Goal: Communication & Community: Answer question/provide support

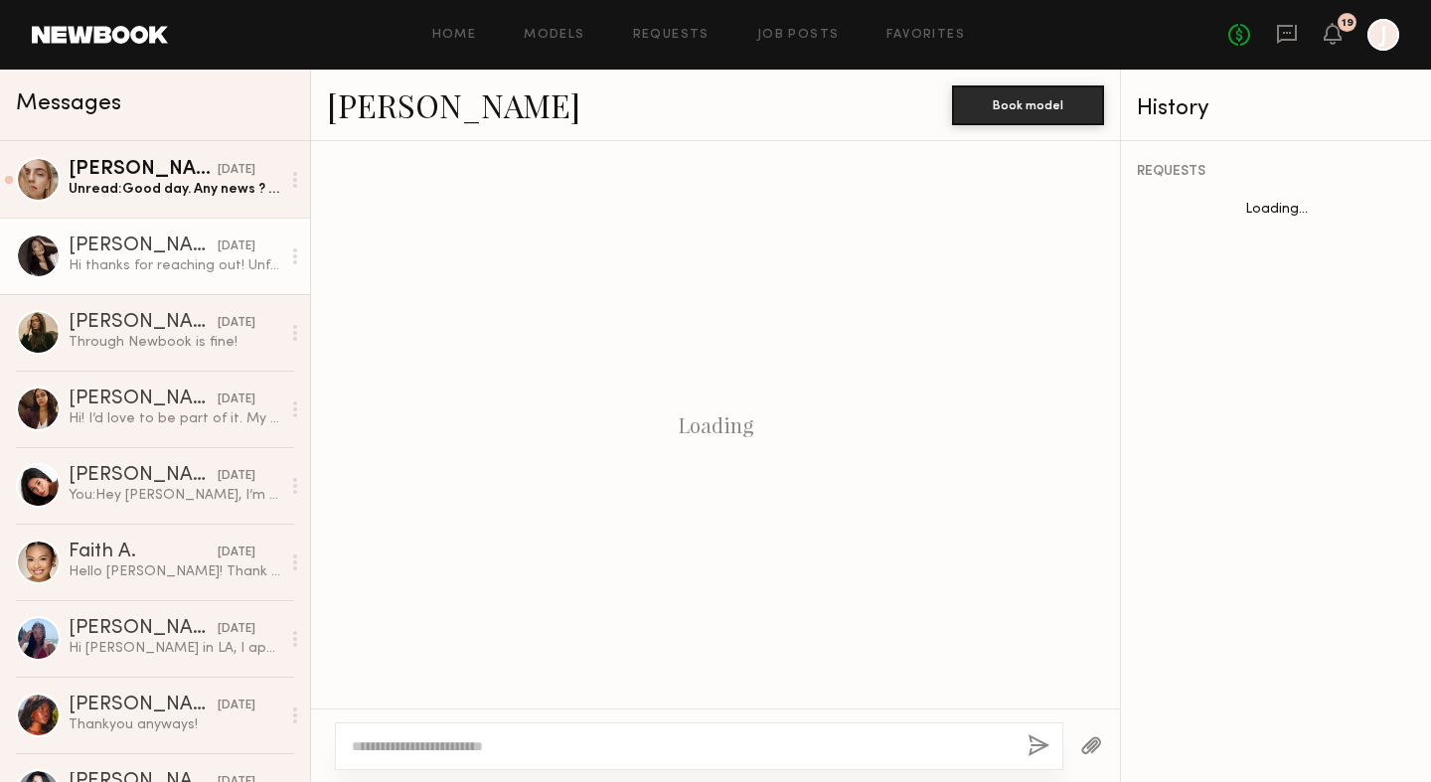
scroll to position [564, 0]
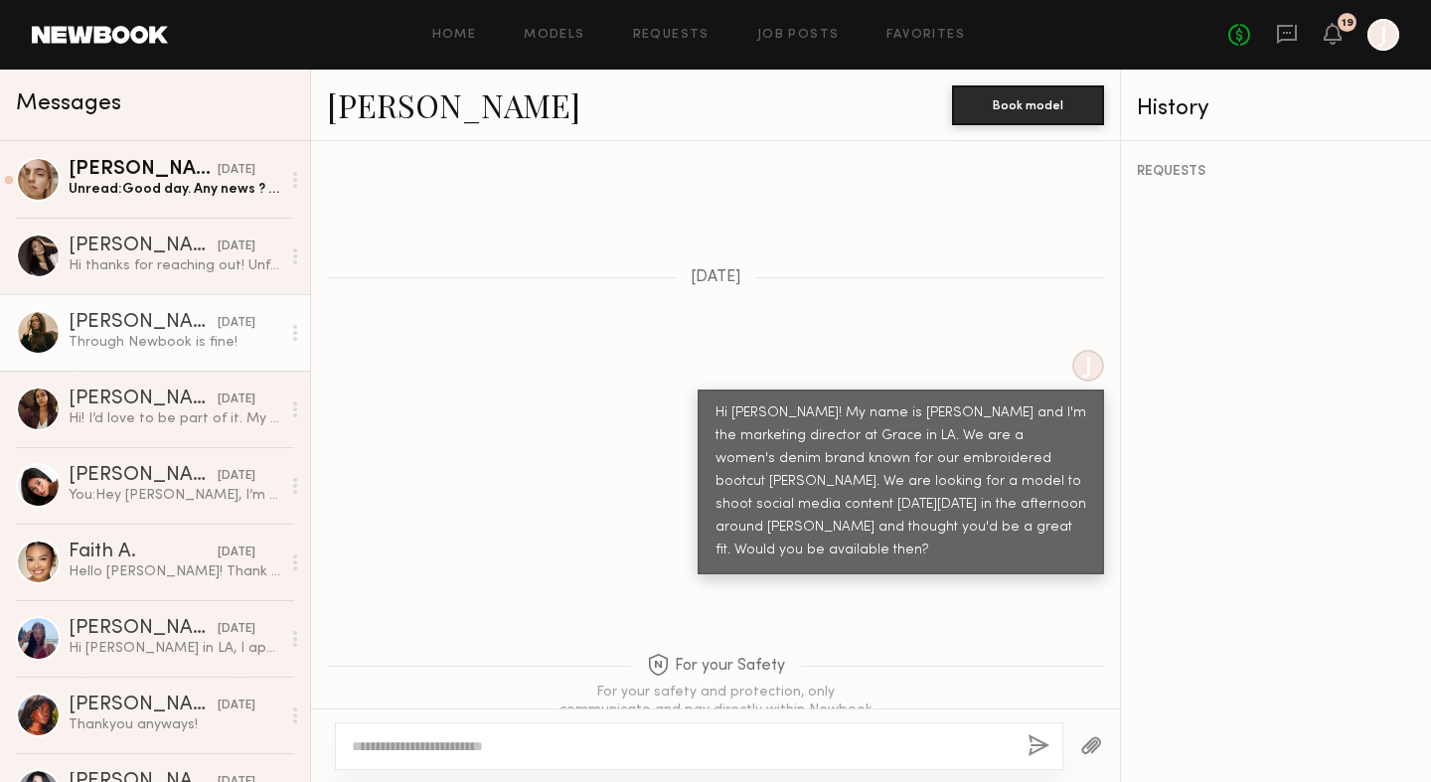
click at [110, 331] on div "Diana F." at bounding box center [143, 323] width 149 height 20
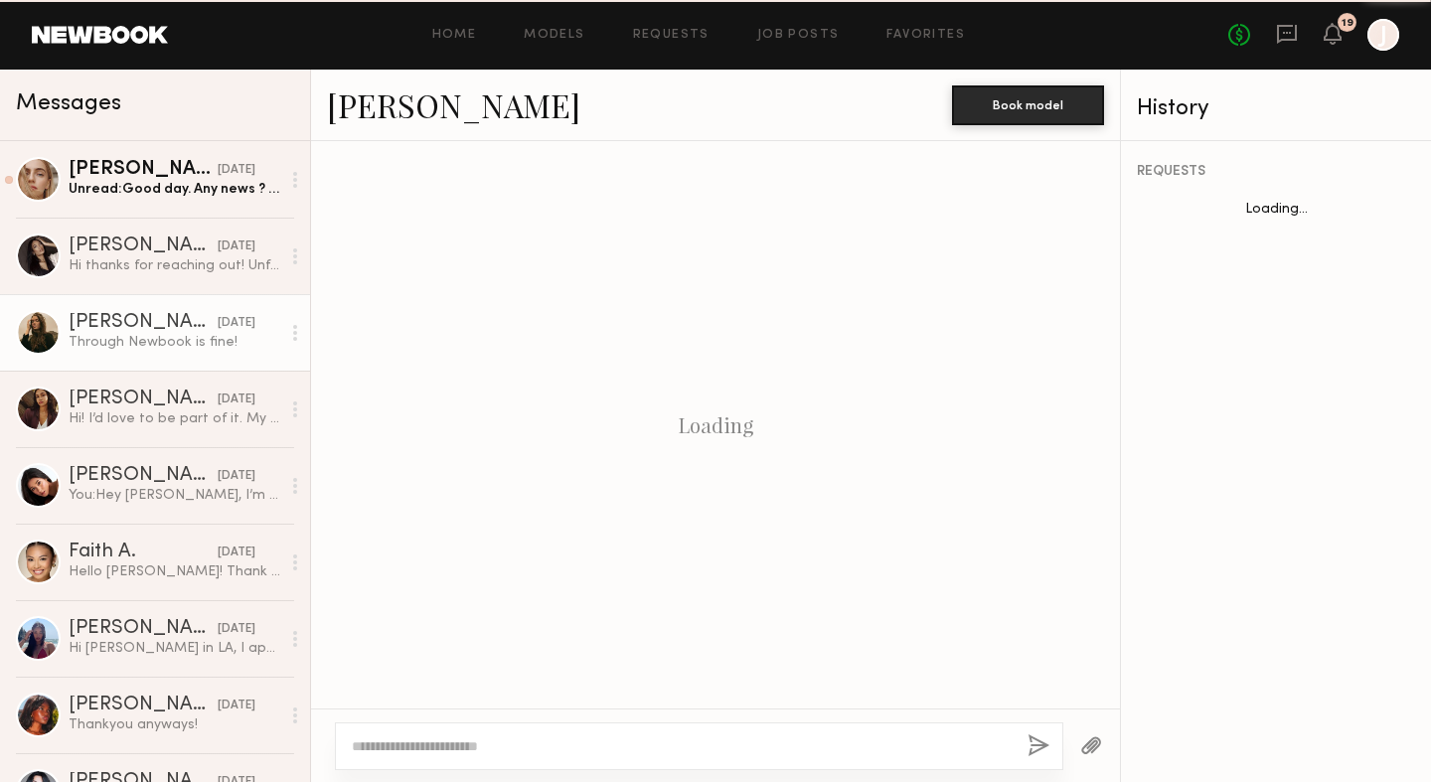
scroll to position [825, 0]
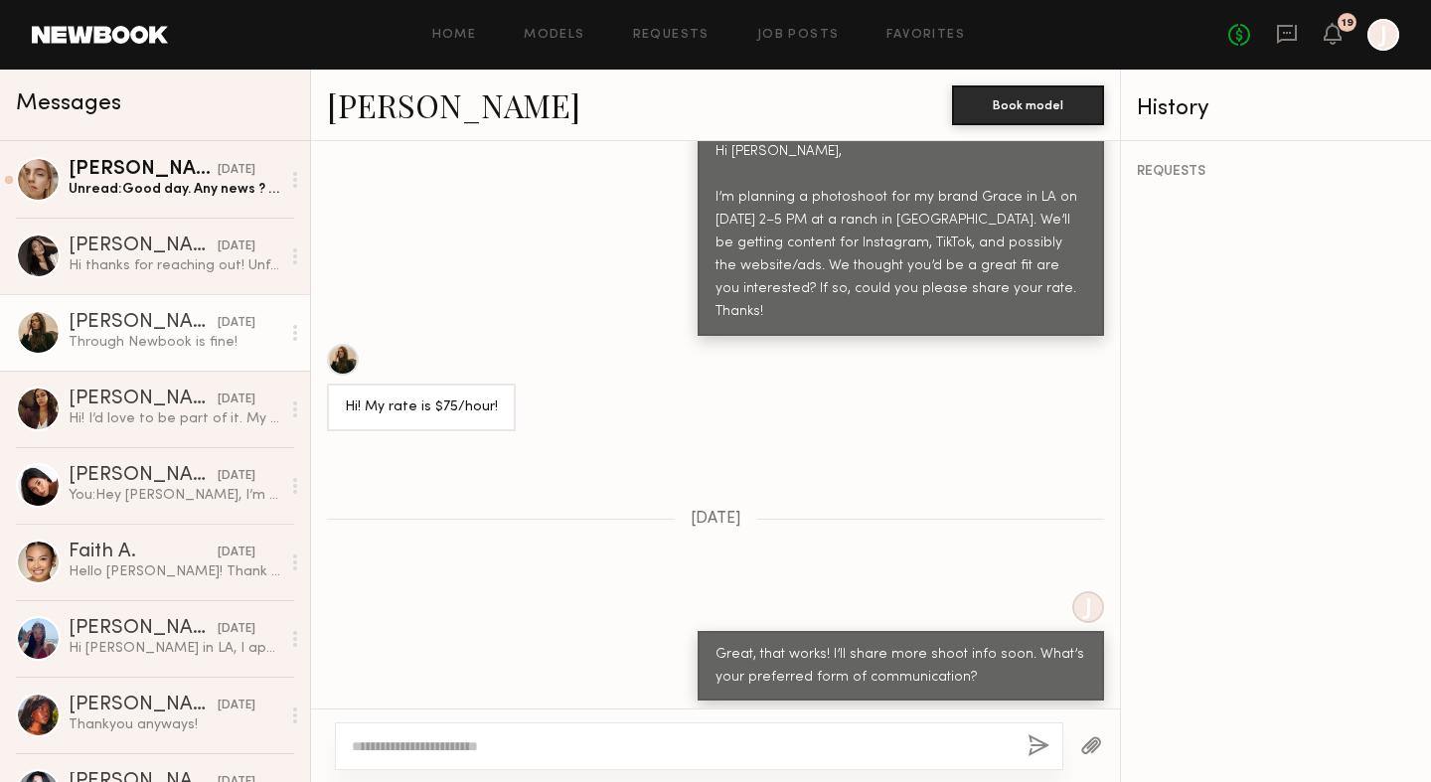
click at [338, 344] on div at bounding box center [343, 360] width 32 height 32
click at [614, 738] on textarea at bounding box center [682, 747] width 660 height 20
type textarea "**********"
click at [908, 744] on textarea "**********" at bounding box center [682, 747] width 660 height 20
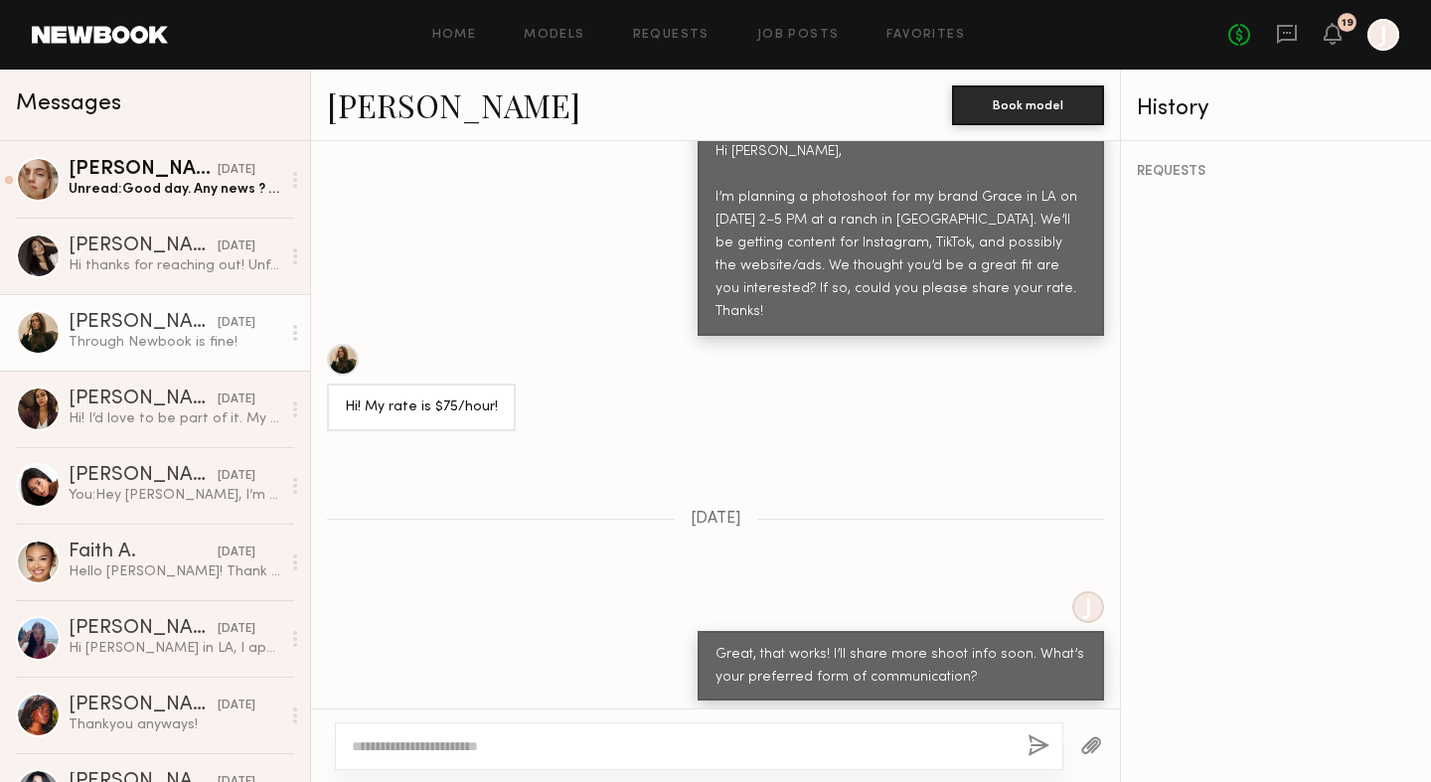
click at [900, 345] on div "Hi! My rate is $75/hour!" at bounding box center [715, 387] width 809 height 87
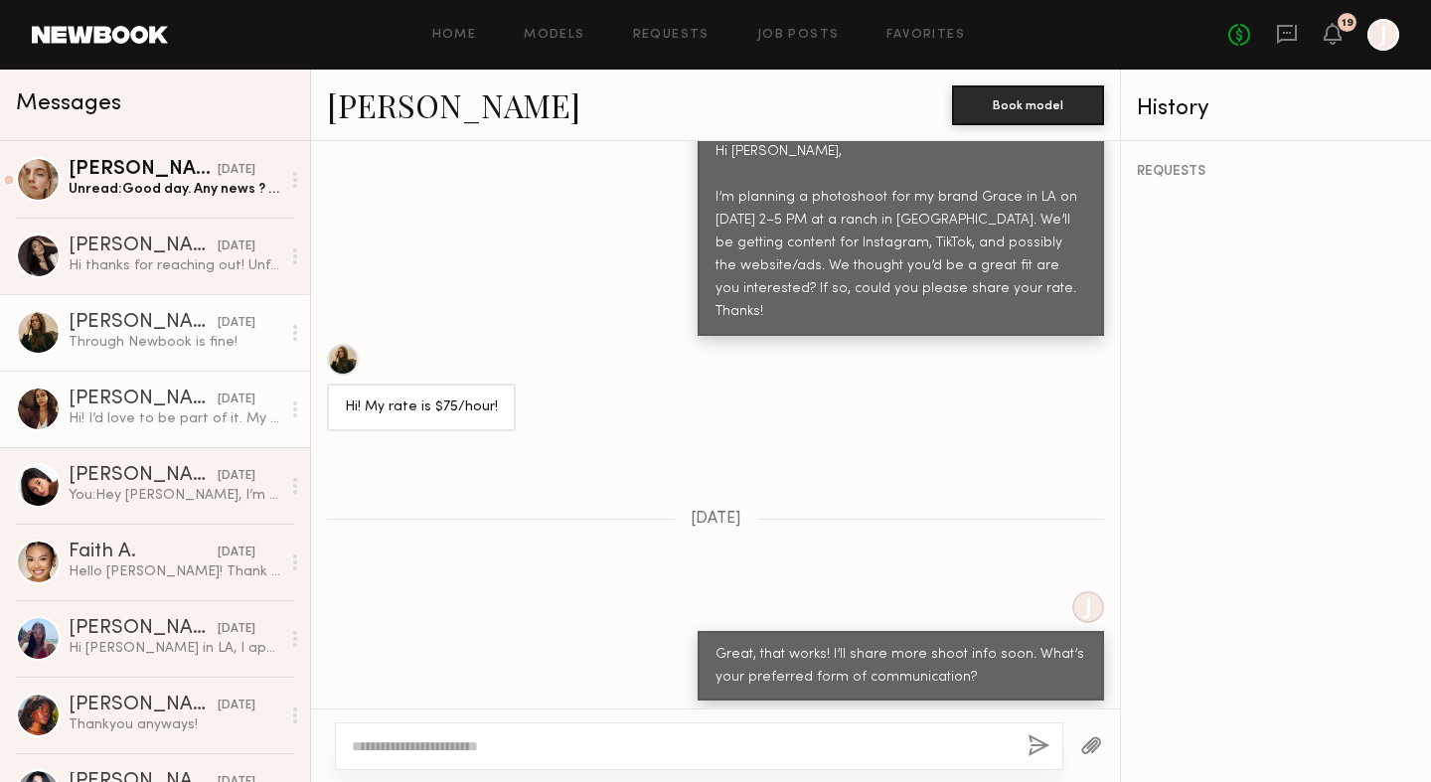
click at [181, 419] on div "Hi! I’d love to be part of it. My rate is 150/hr" at bounding box center [175, 419] width 212 height 19
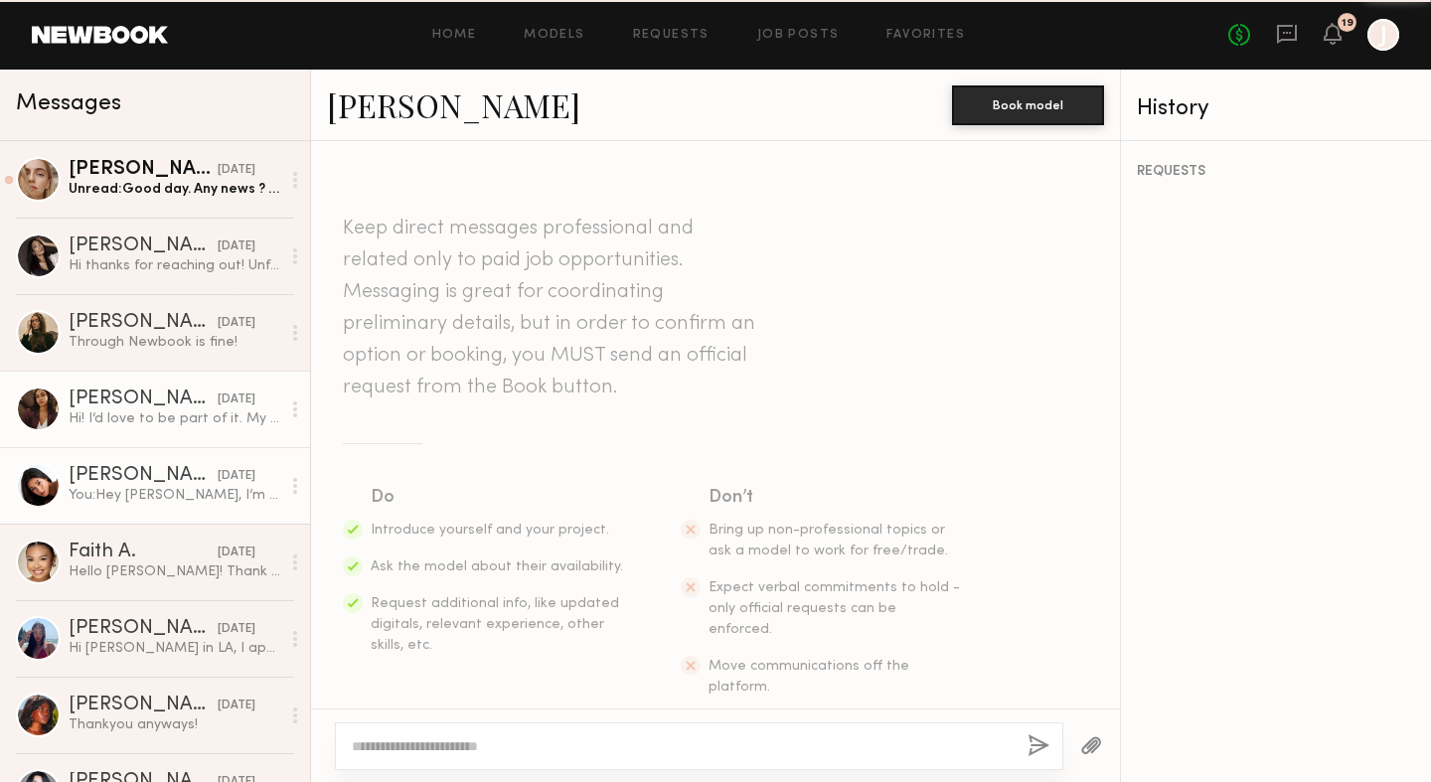
click at [162, 475] on div "Giti T." at bounding box center [143, 476] width 149 height 20
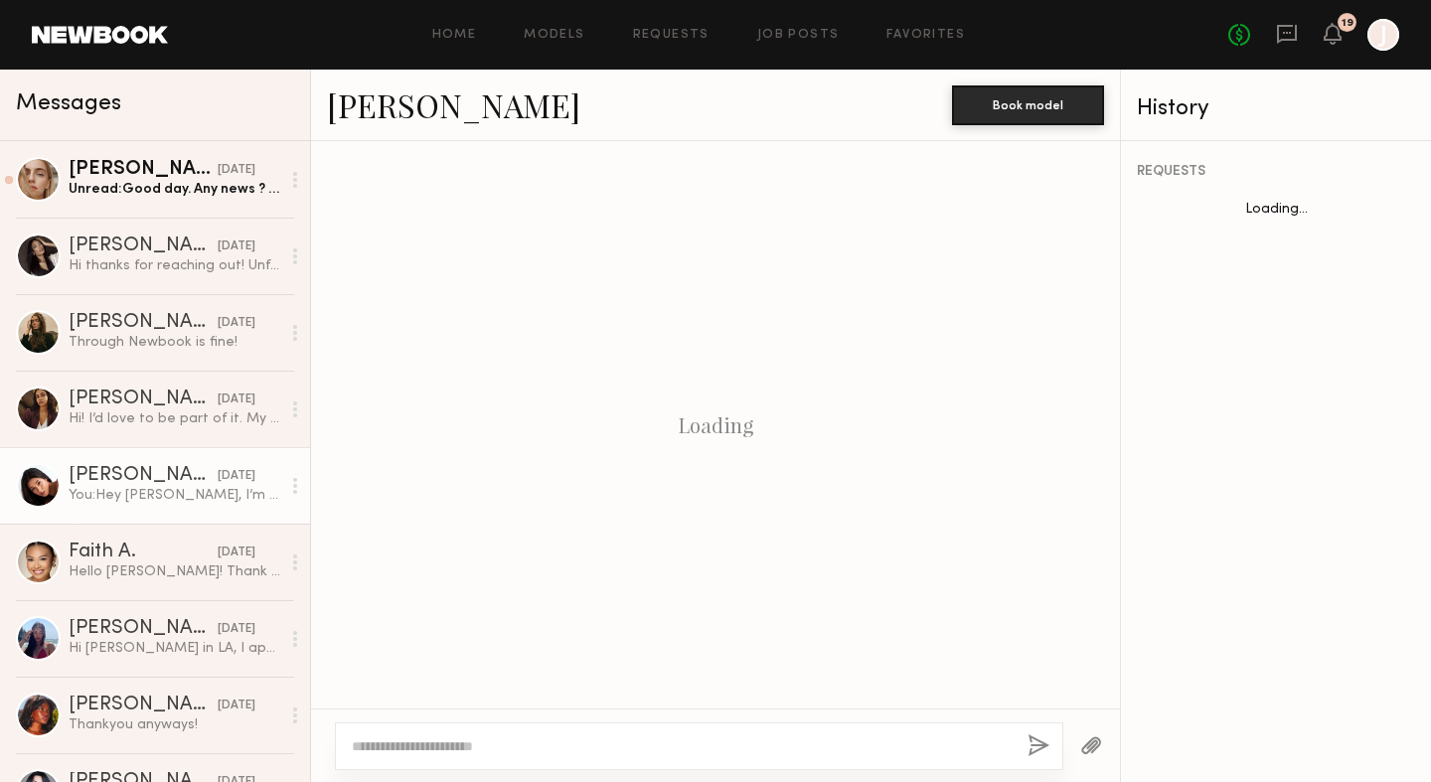
scroll to position [2118, 0]
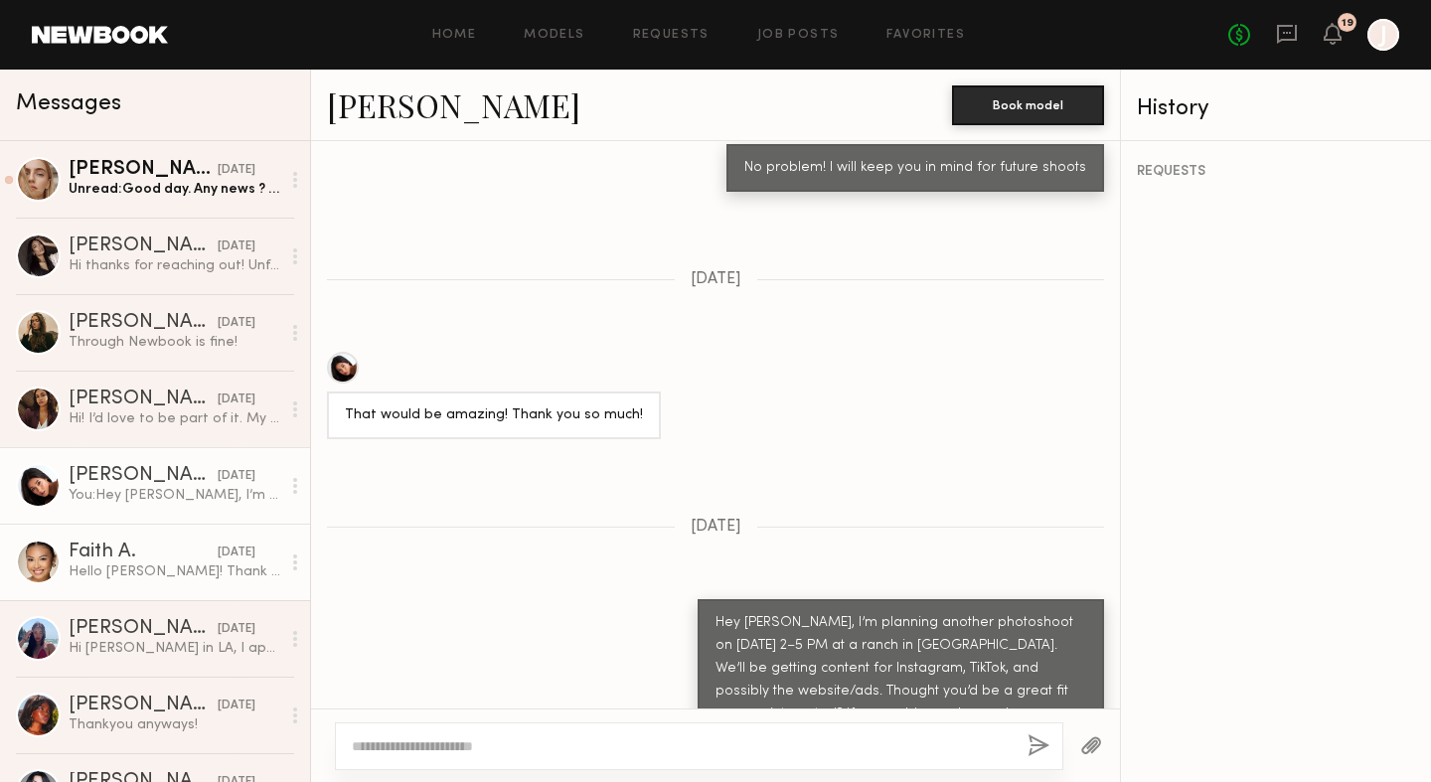
click at [158, 534] on link "Faith A. 09/26/2025 Hello Jason! Thank you so much for reaching out. So unfortu…" at bounding box center [155, 562] width 310 height 77
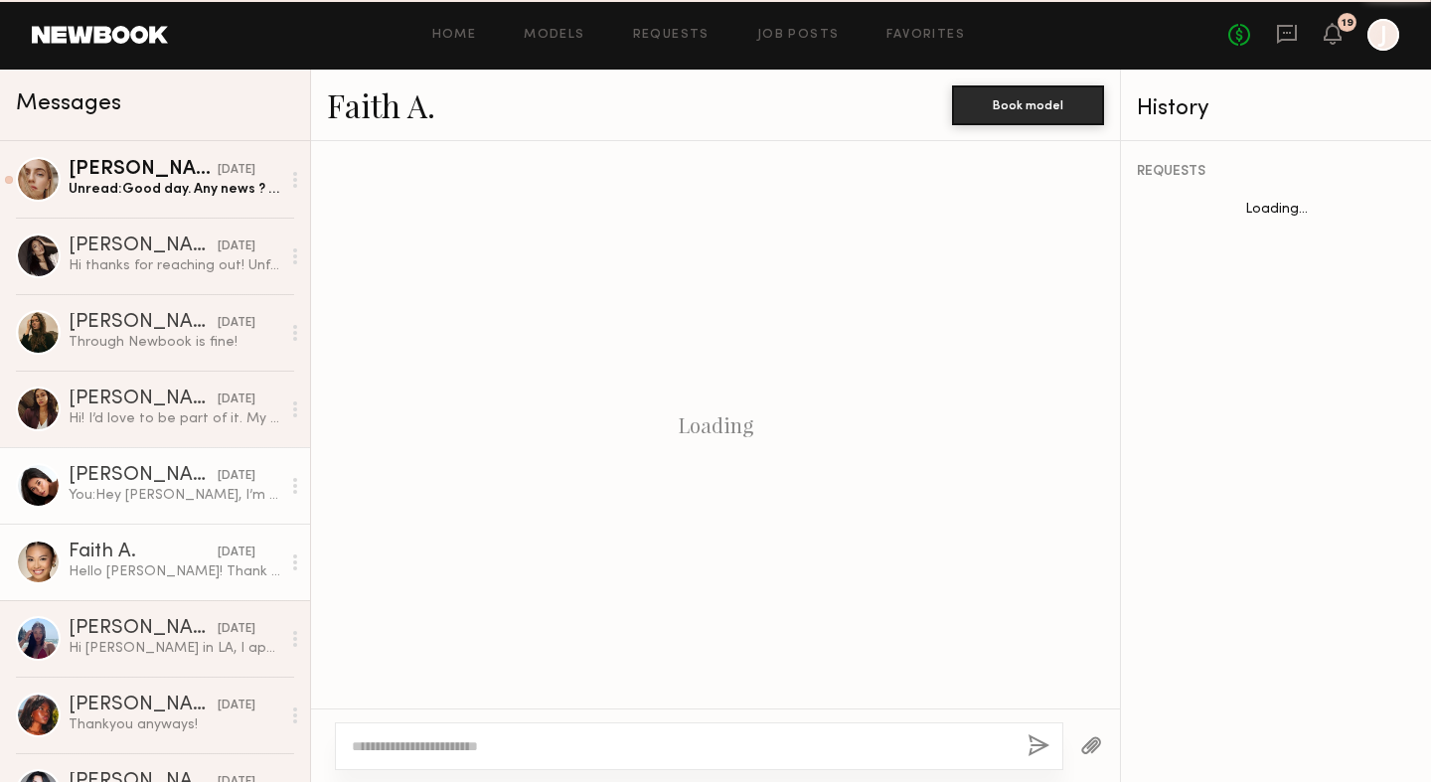
scroll to position [976, 0]
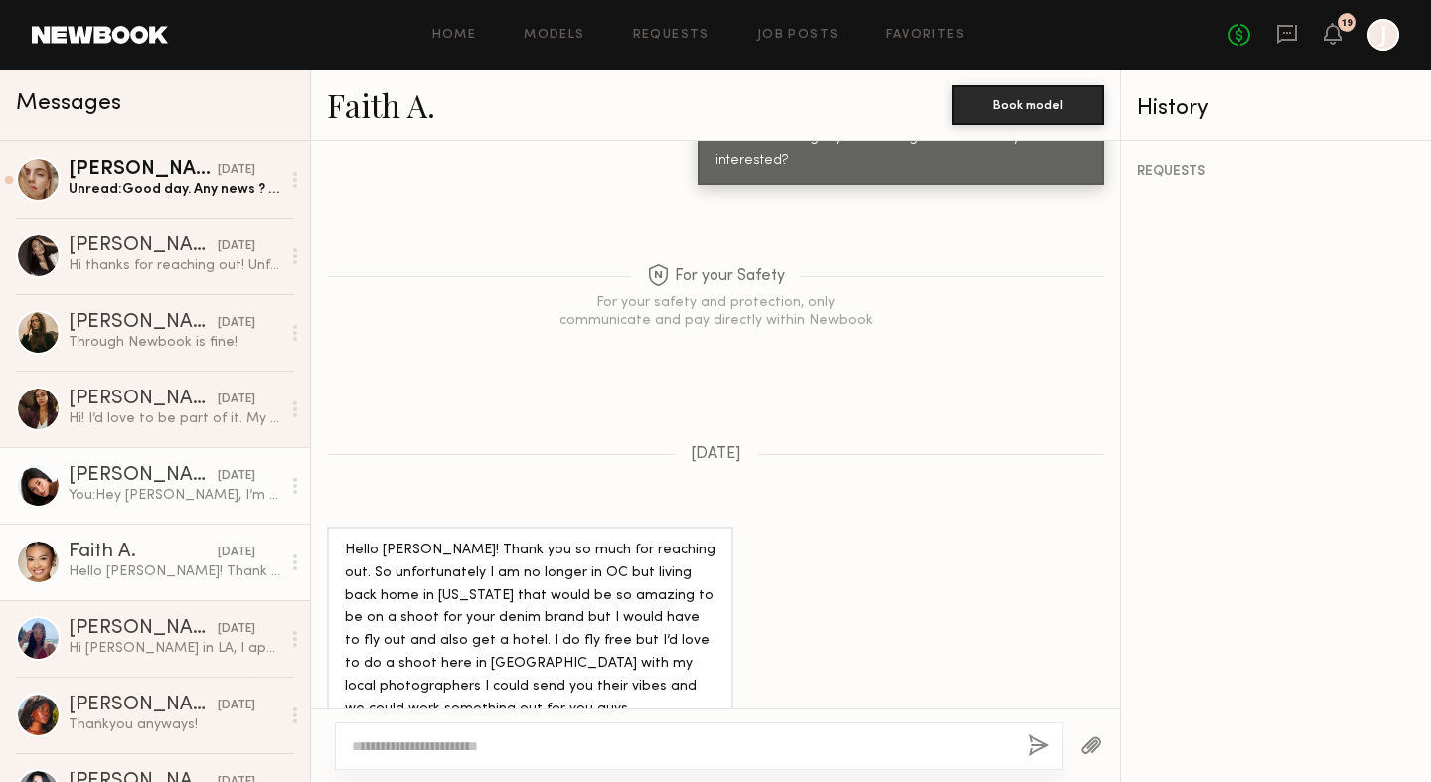
click at [176, 453] on link "Giti T. 10/08/2025 You: Hey Giti, I’m planning another photoshoot on Oct 23rd f…" at bounding box center [155, 485] width 310 height 77
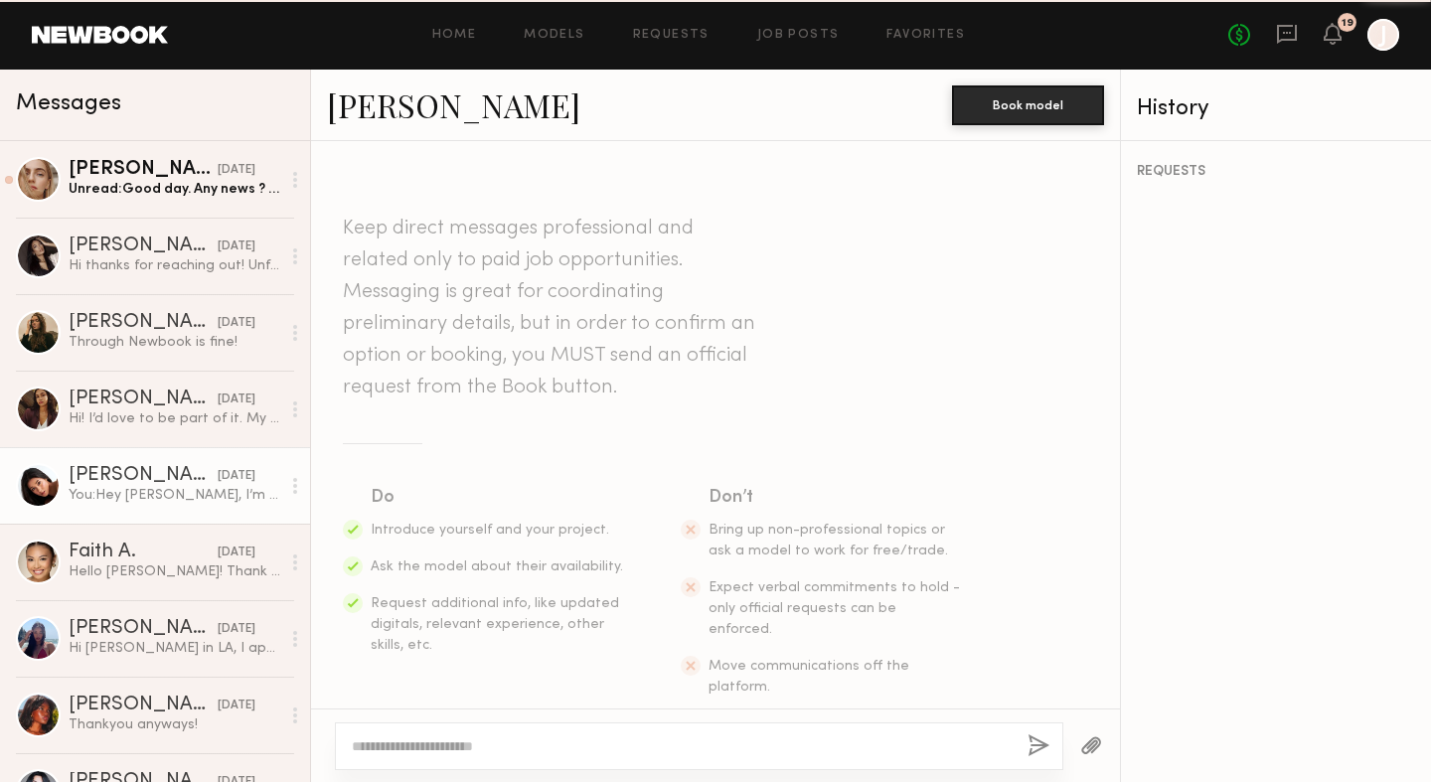
scroll to position [2118, 0]
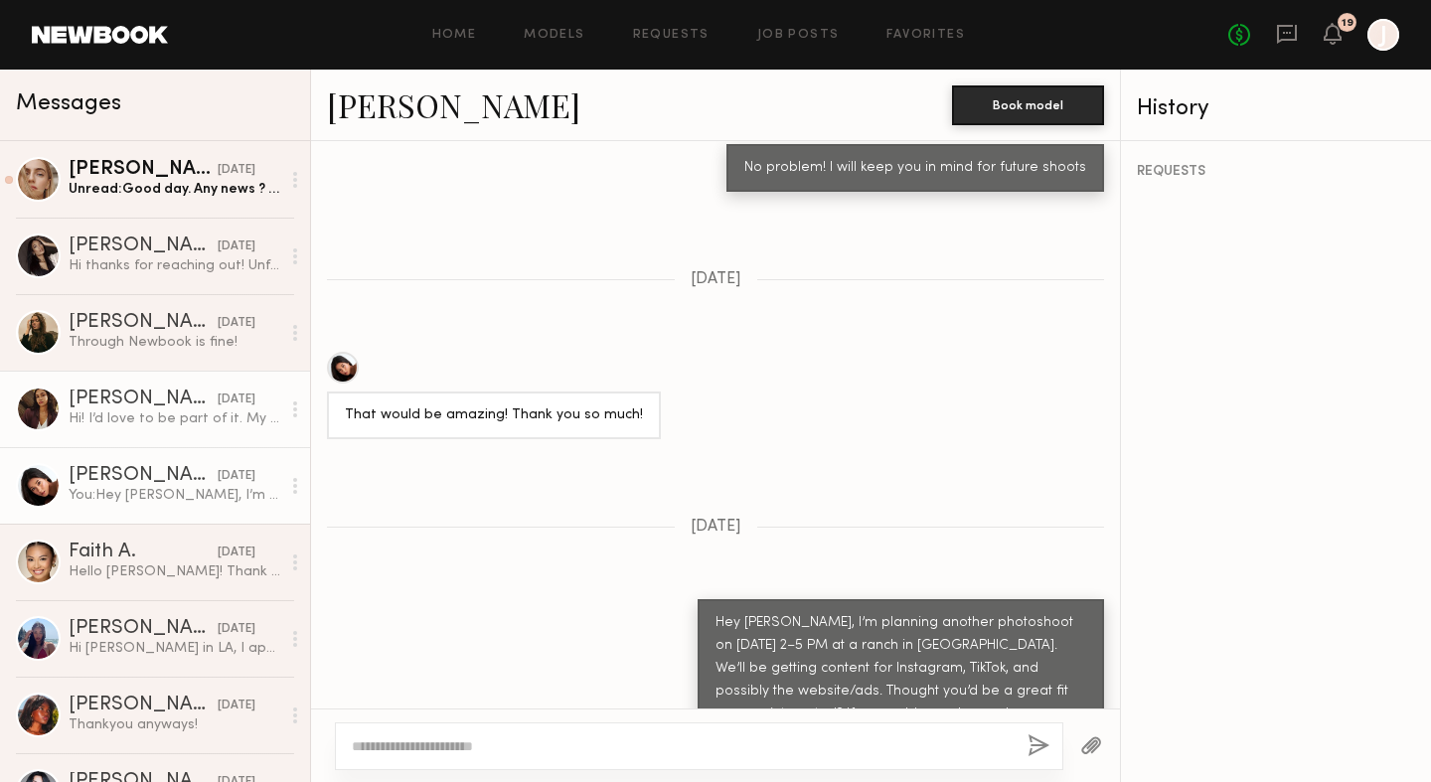
click at [181, 397] on div "Anisa N." at bounding box center [143, 400] width 149 height 20
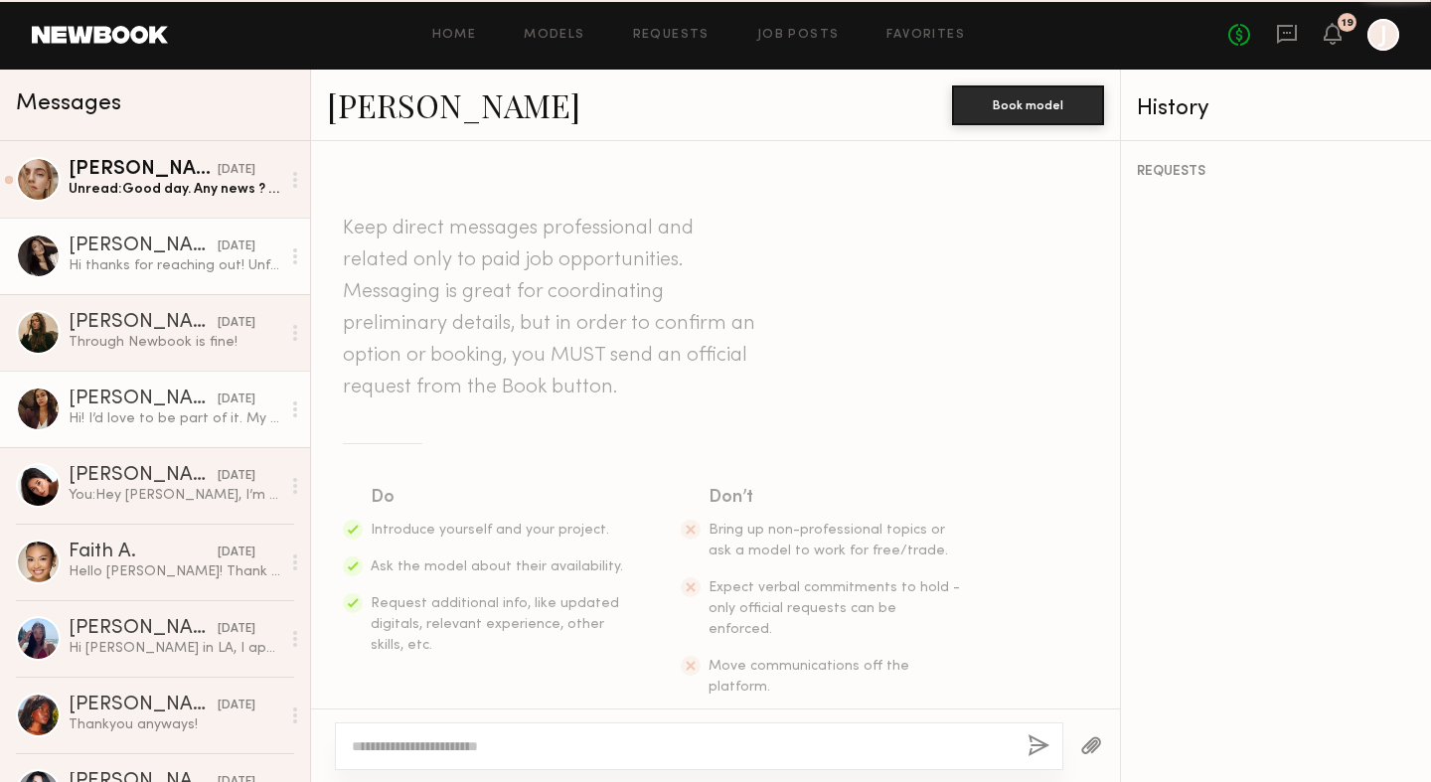
scroll to position [460, 0]
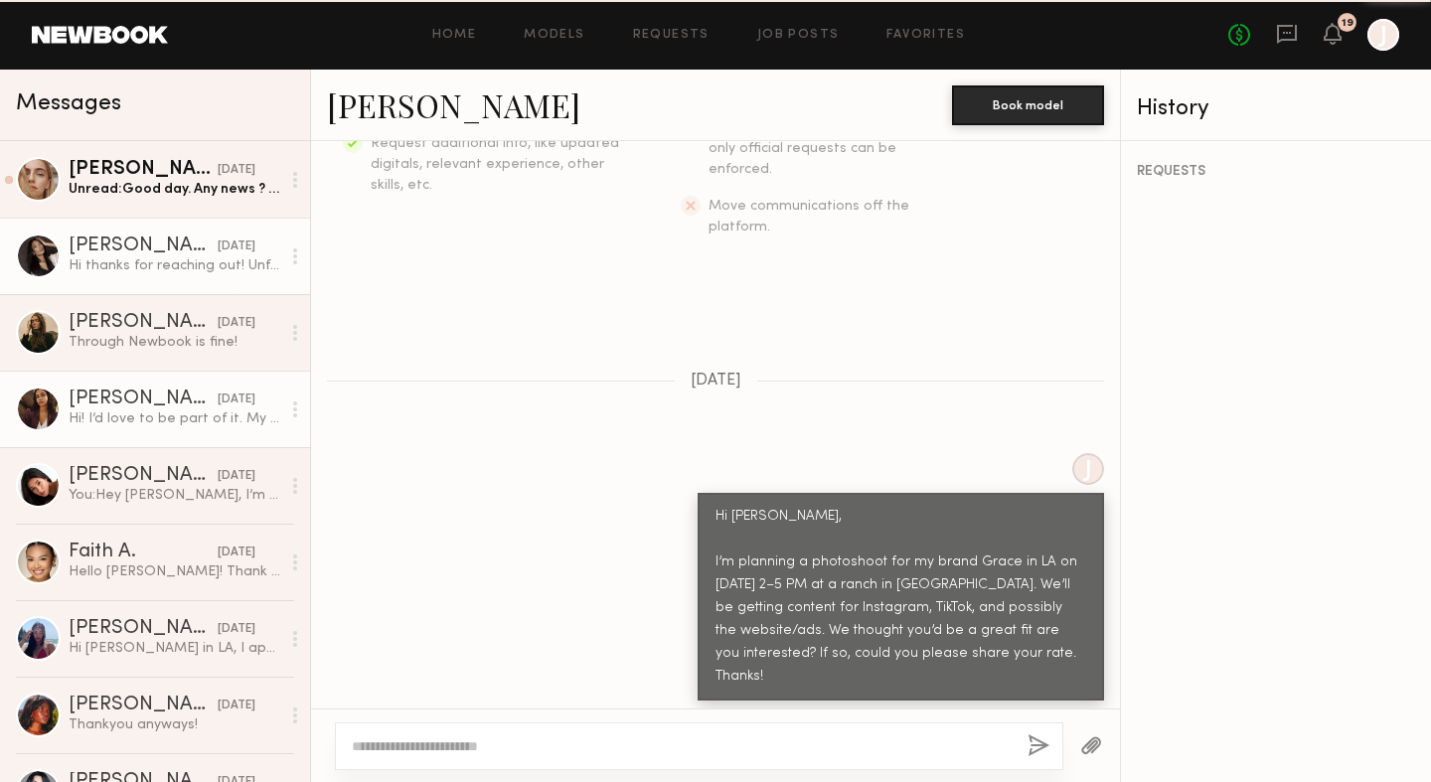
click at [218, 250] on div "10/09/2025" at bounding box center [237, 247] width 38 height 19
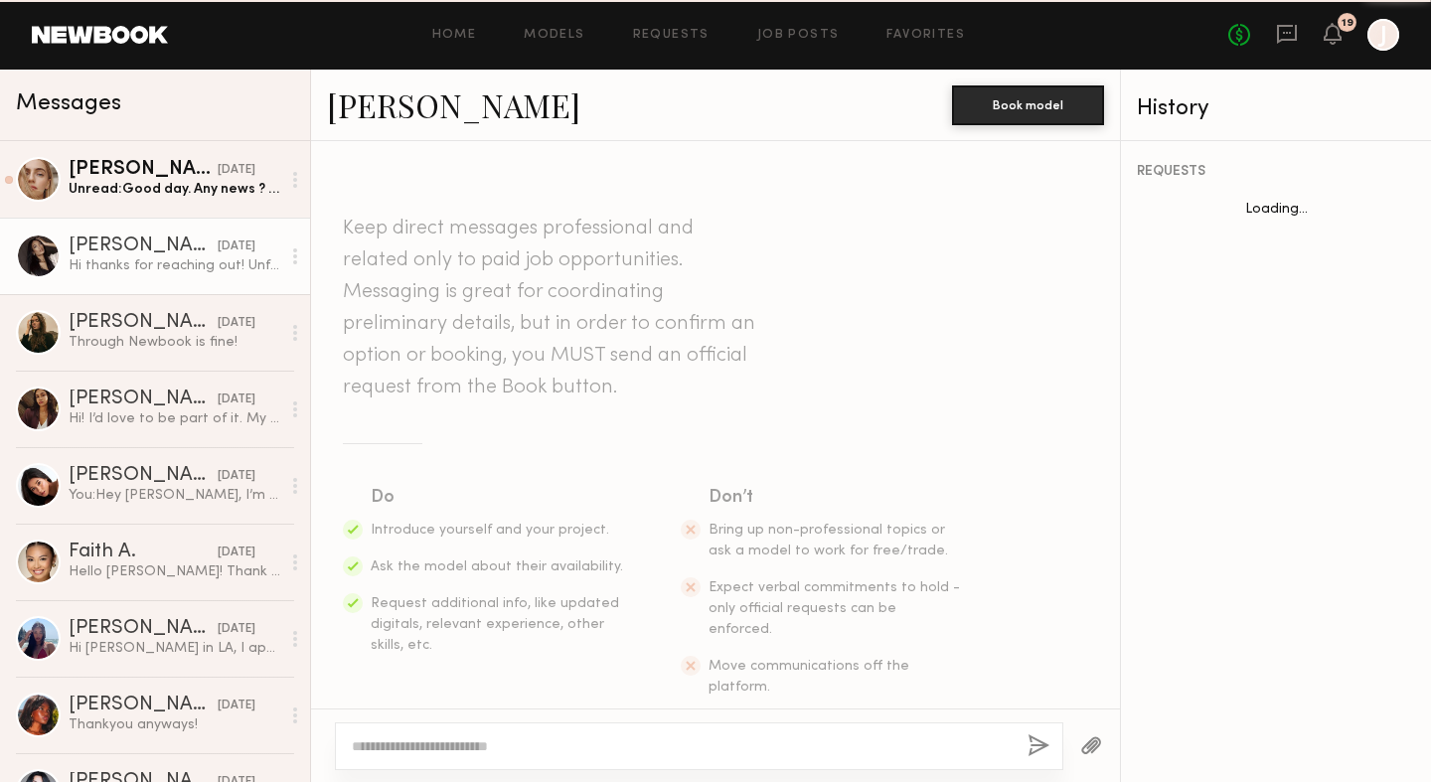
scroll to position [634, 0]
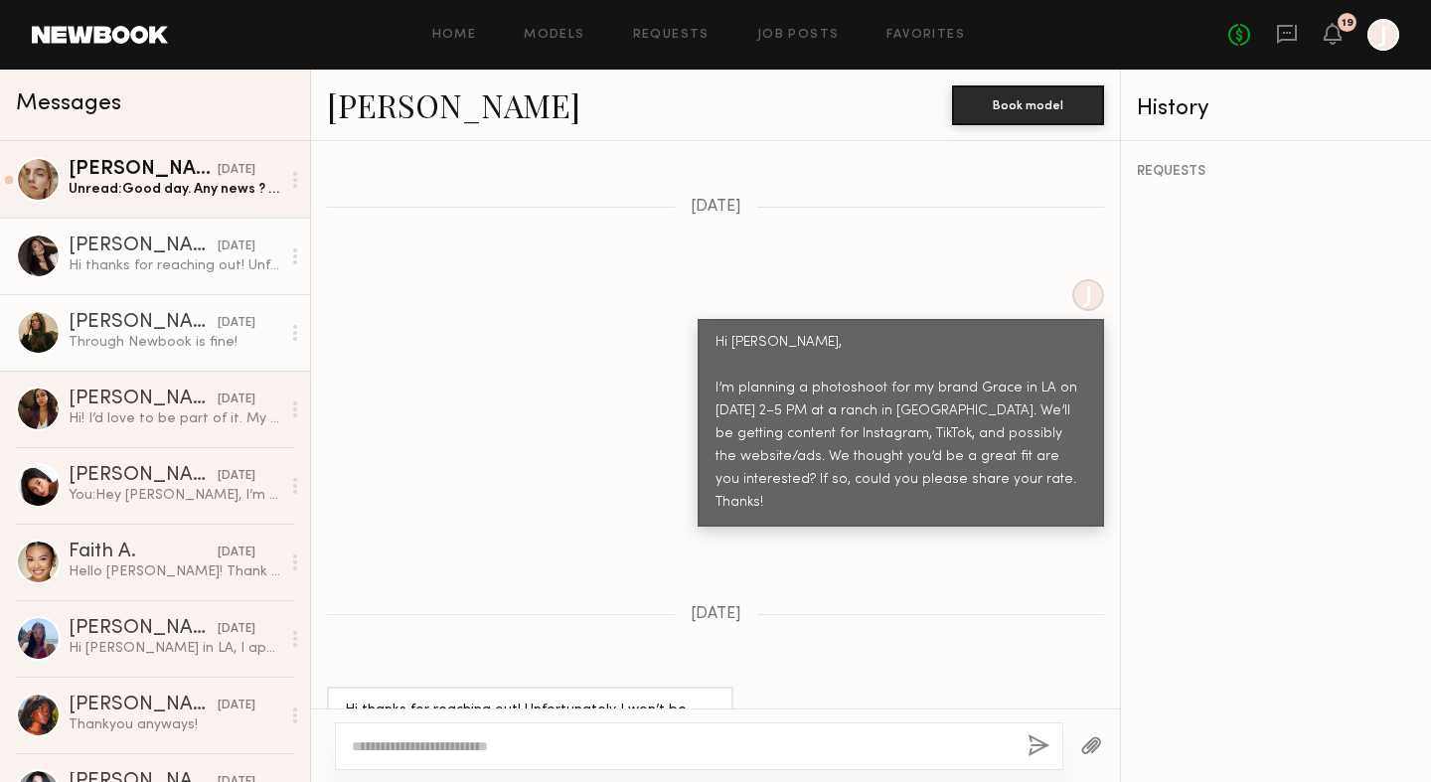
click at [218, 317] on div "10/09/2025" at bounding box center [237, 323] width 38 height 19
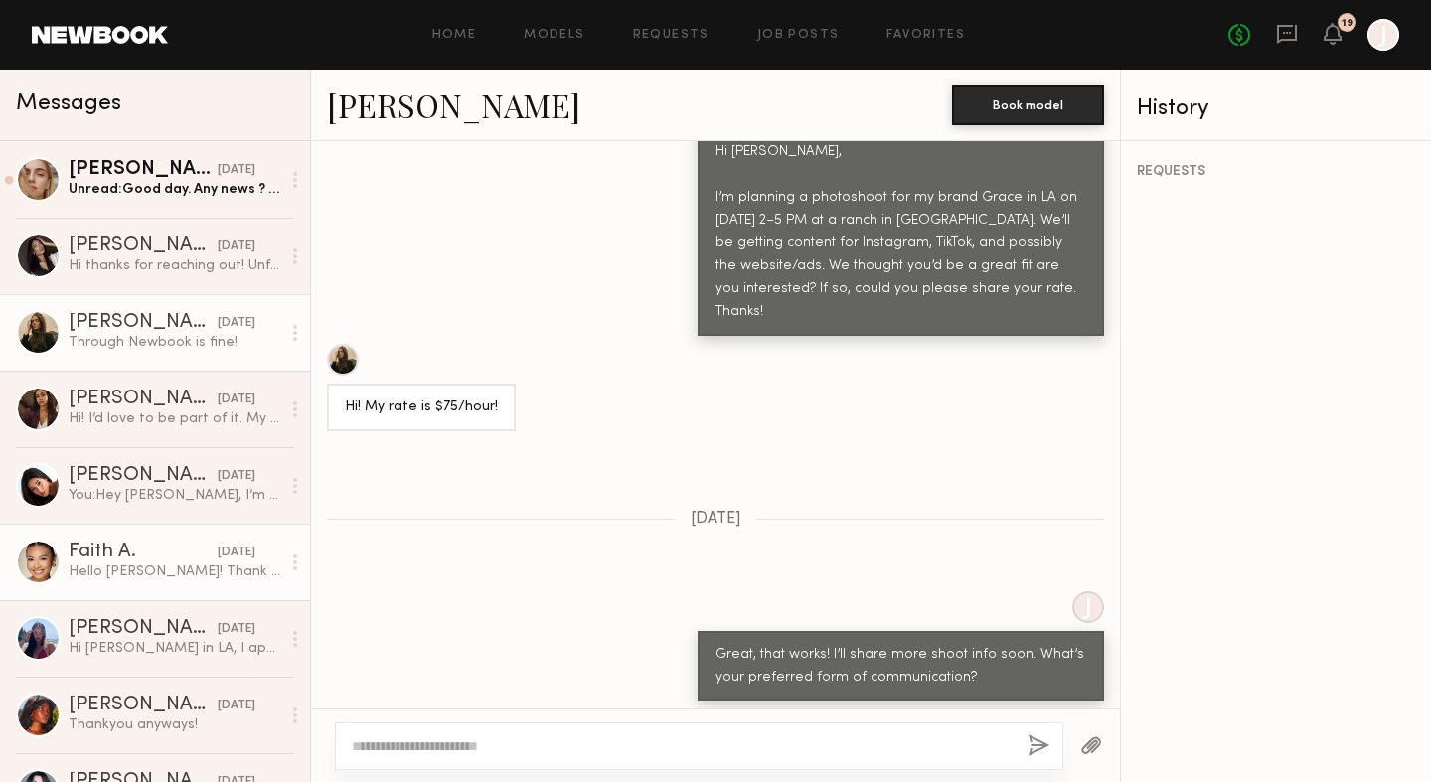
scroll to position [247, 0]
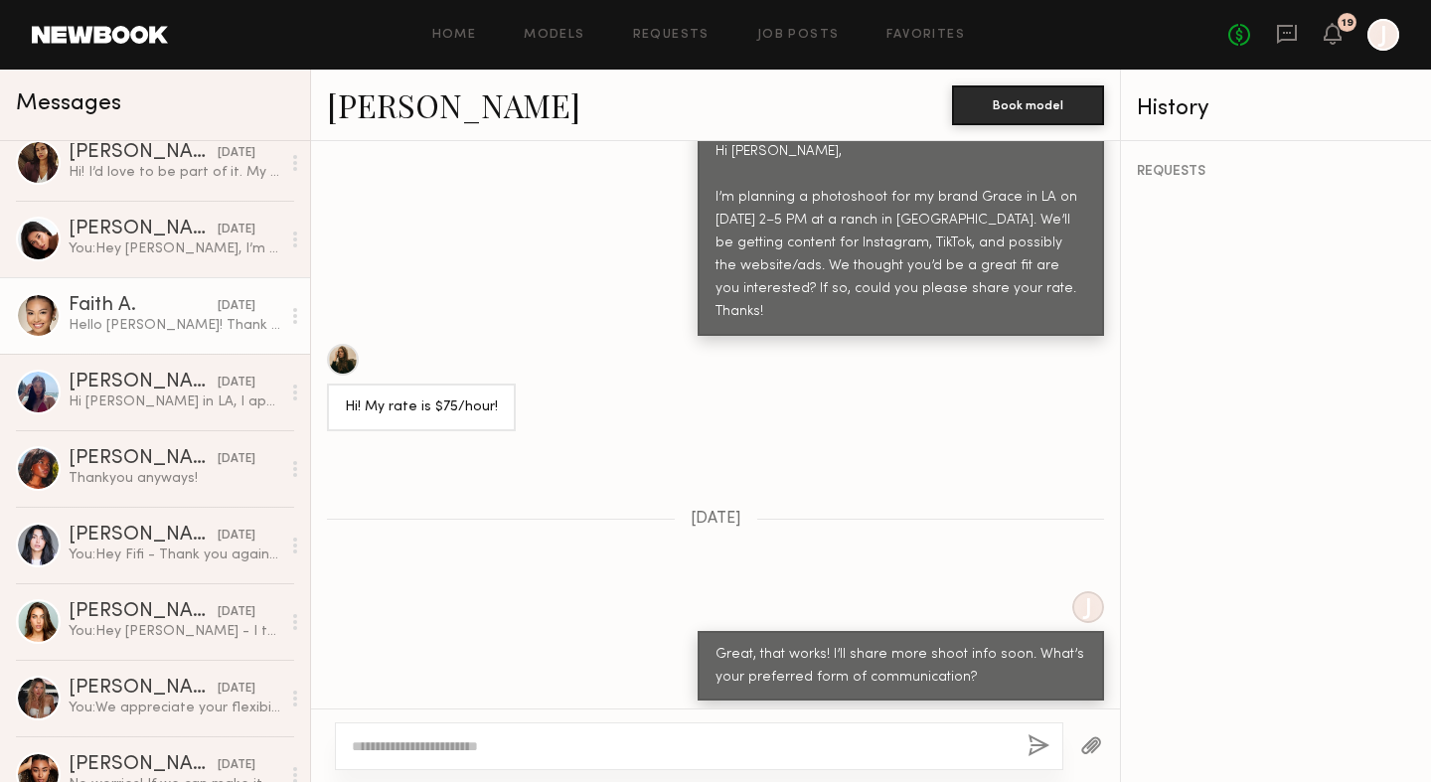
click at [177, 523] on link "Fifi K. 09/16/2025 You: Hey Fifi - Thank you again for your interest! We’ve dec…" at bounding box center [155, 545] width 310 height 77
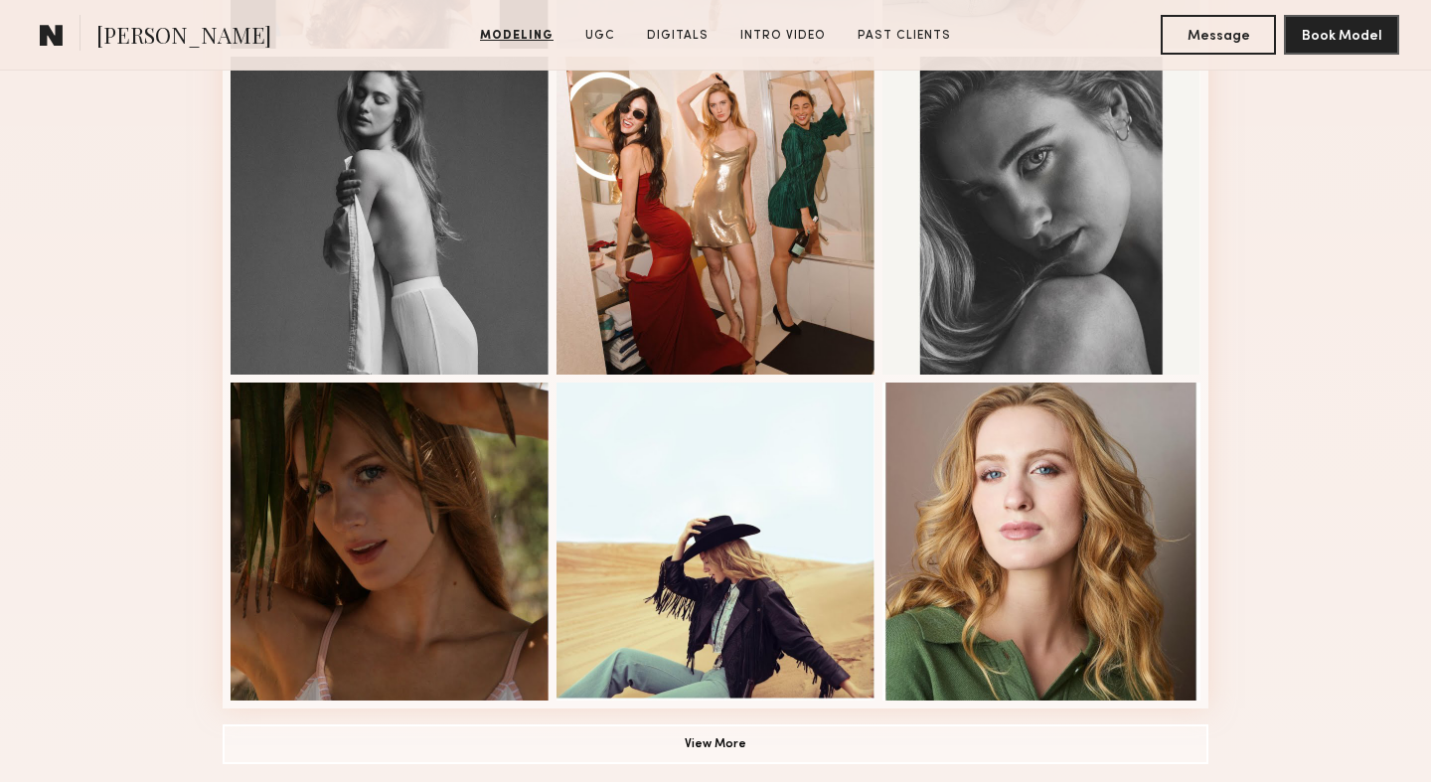
scroll to position [1443, 0]
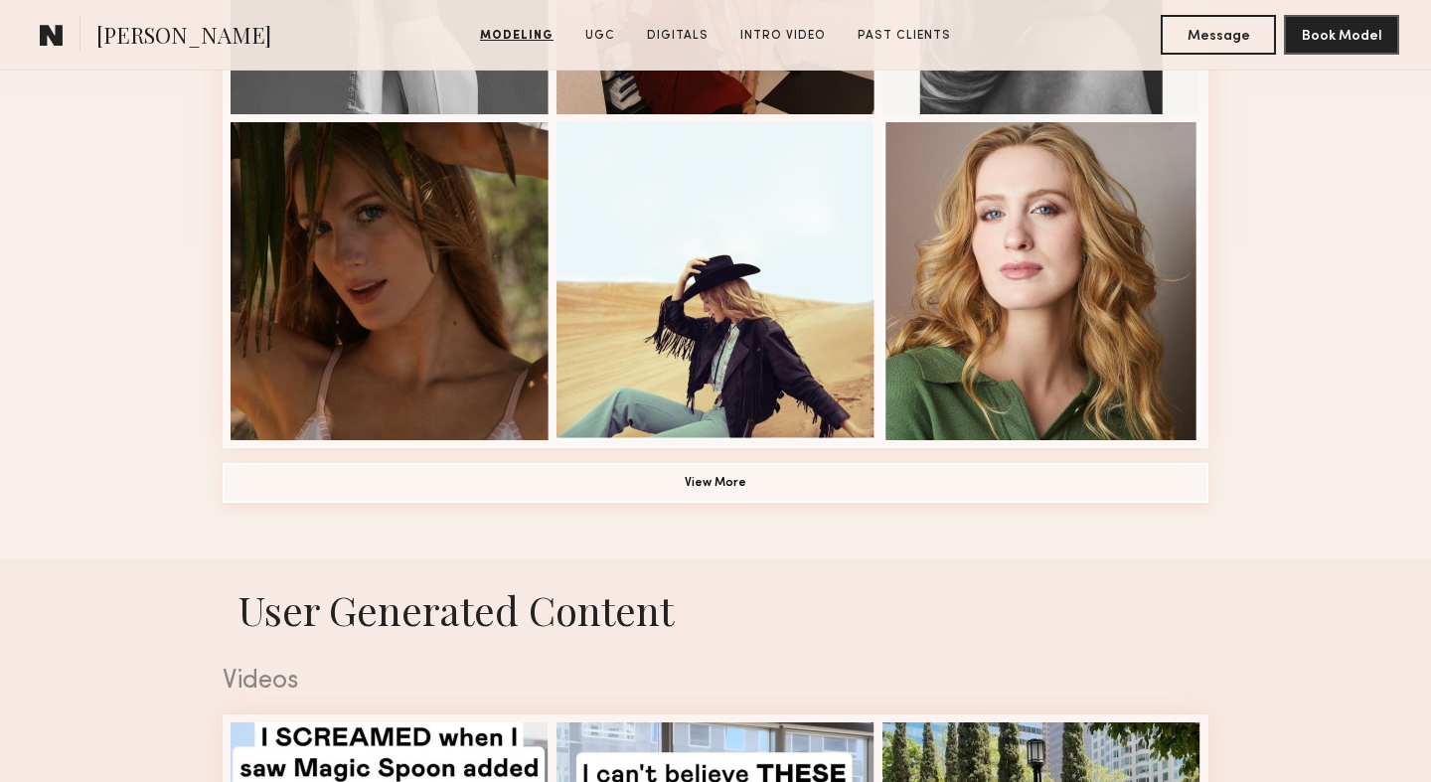
click at [1135, 488] on button "View More" at bounding box center [716, 483] width 986 height 40
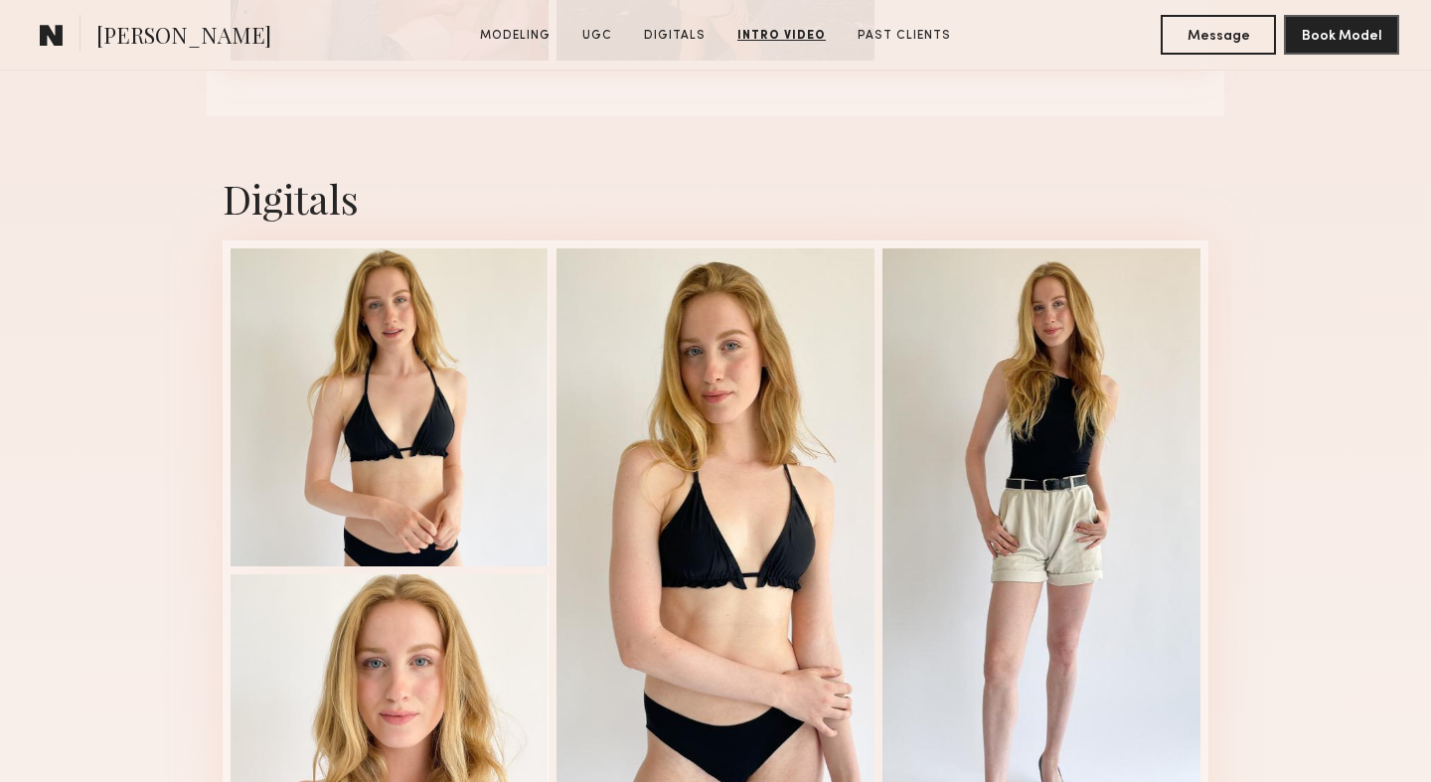
scroll to position [5353, 0]
